Goal: Browse casually: Explore the website without a specific task or goal

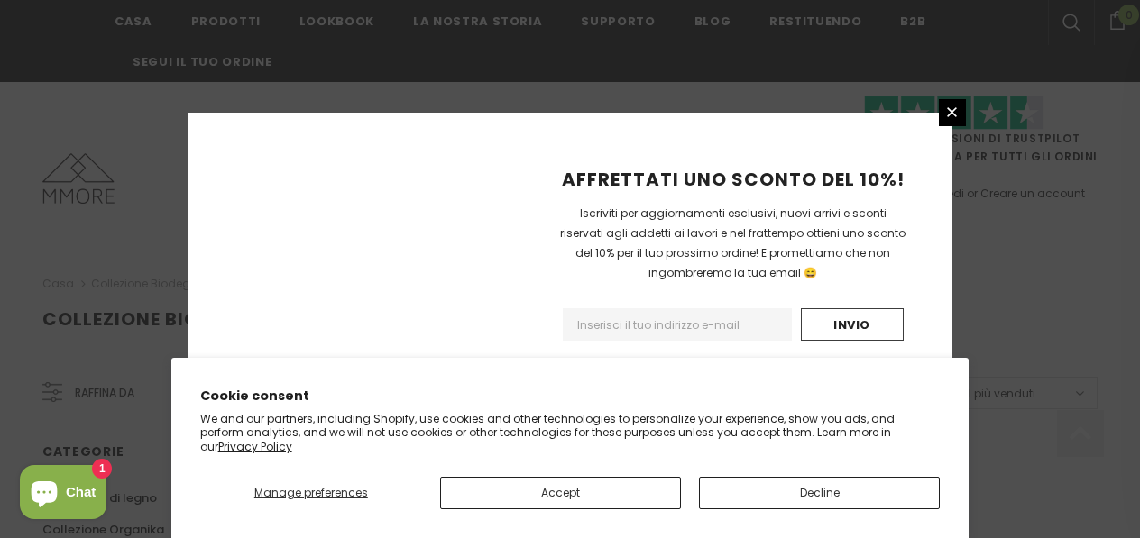
scroll to position [1347, 0]
